Goal: Find specific page/section: Find specific page/section

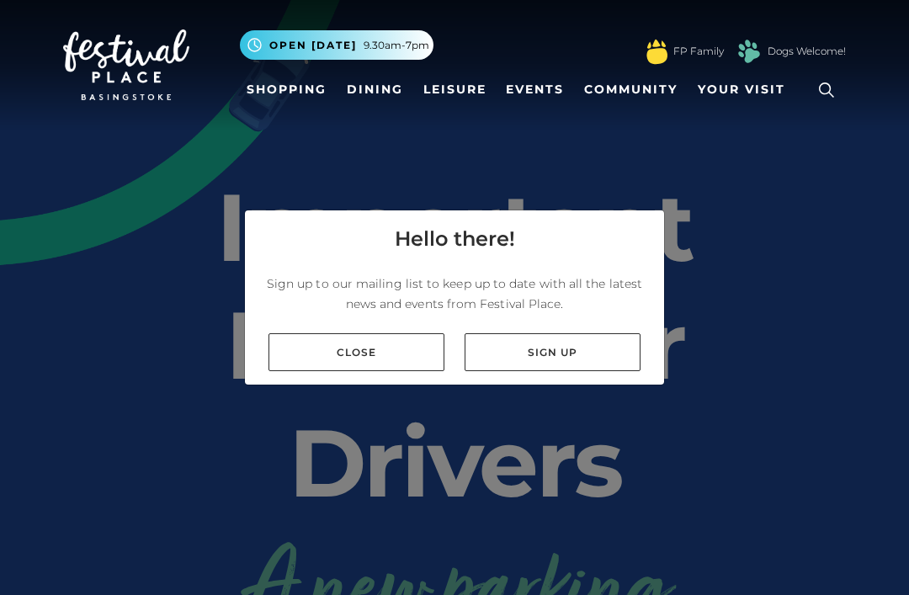
click at [371, 88] on link "Dining" at bounding box center [375, 89] width 70 height 31
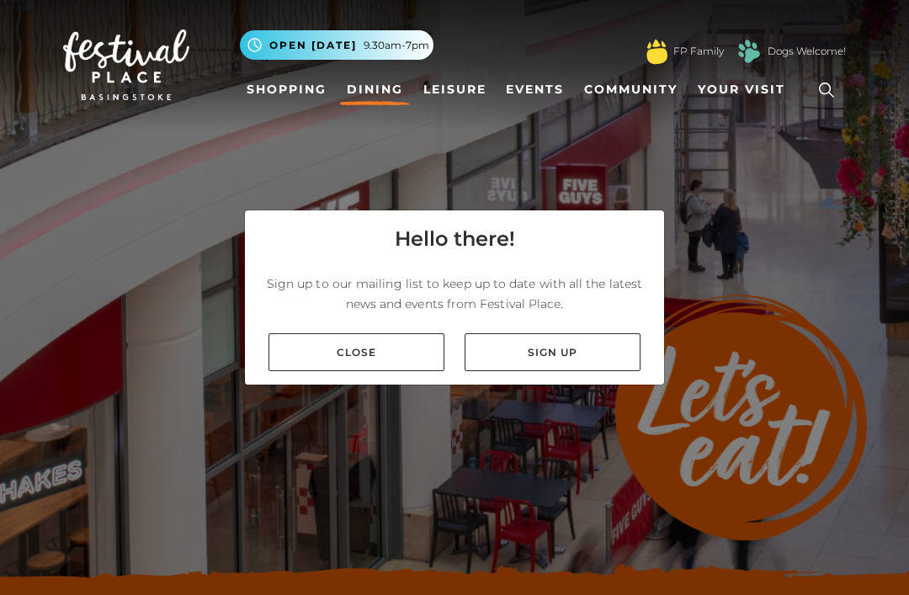
click at [387, 371] on link "Close" at bounding box center [357, 352] width 176 height 38
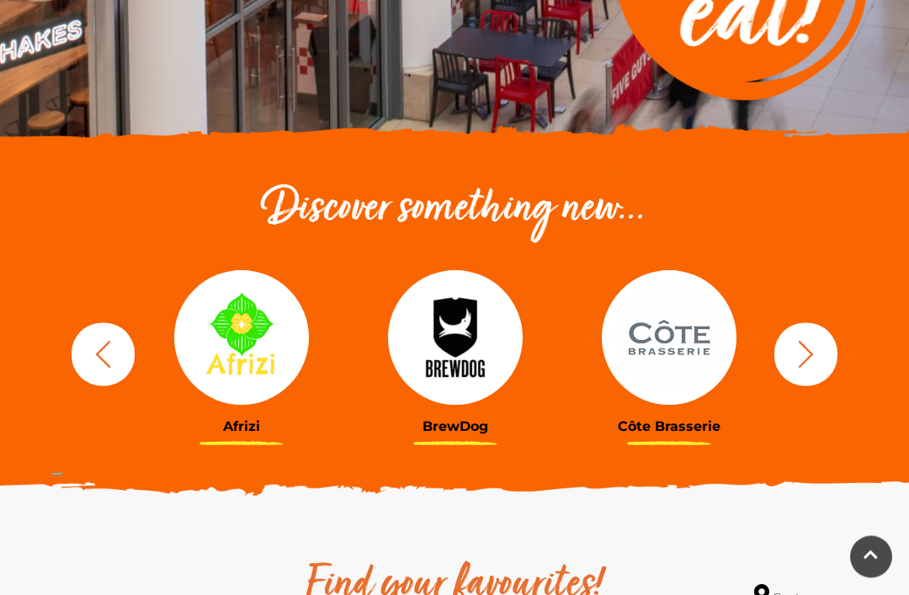
scroll to position [440, 0]
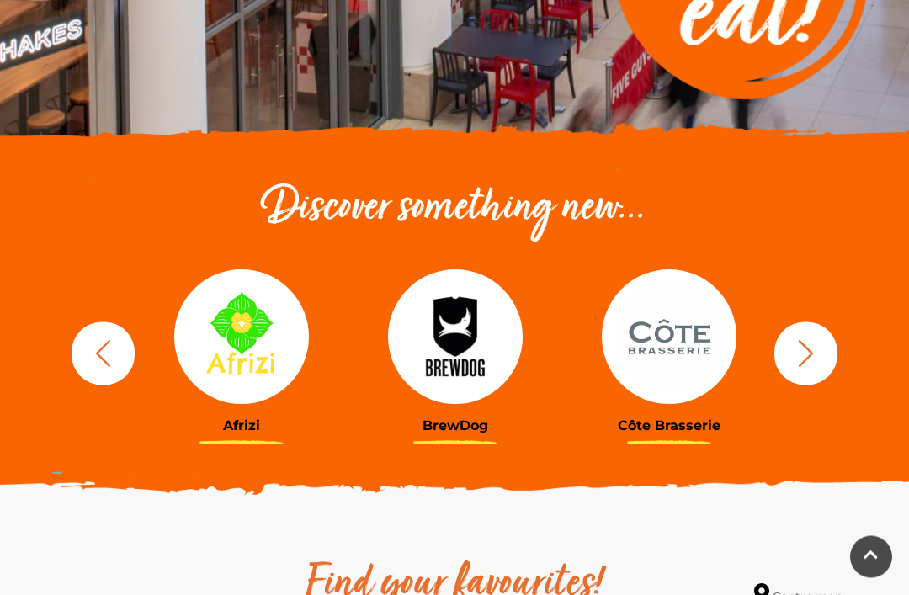
click at [812, 362] on icon "button" at bounding box center [806, 354] width 31 height 31
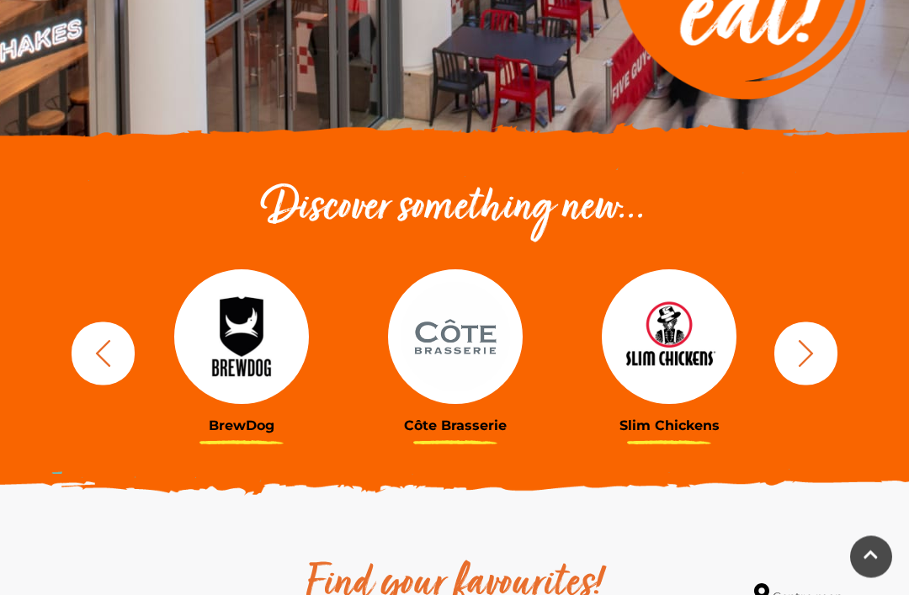
click at [812, 358] on icon "button" at bounding box center [806, 354] width 31 height 31
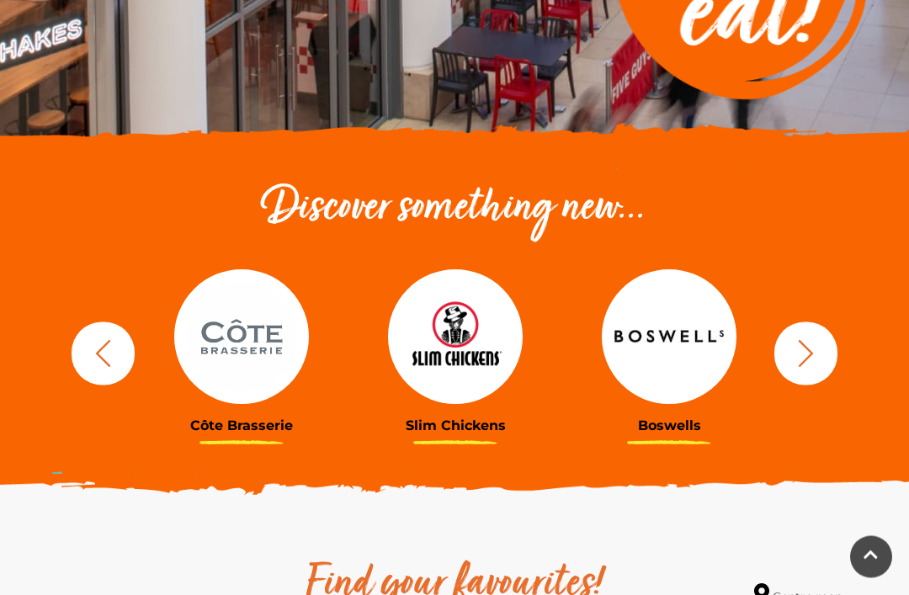
click at [454, 343] on img at bounding box center [455, 337] width 135 height 135
